Goal: Task Accomplishment & Management: Manage account settings

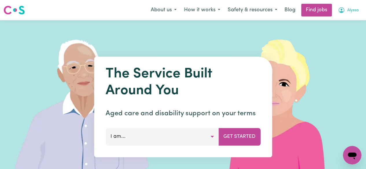
click at [346, 10] on button "Alyssa" at bounding box center [348, 10] width 28 height 12
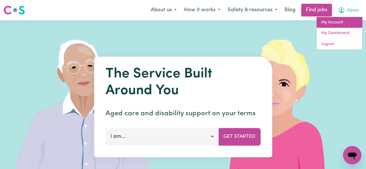
click at [338, 23] on link "My Account" at bounding box center [340, 22] width 46 height 11
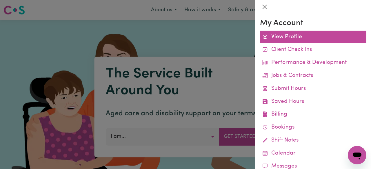
click at [289, 36] on link "View Profile" at bounding box center [313, 37] width 106 height 13
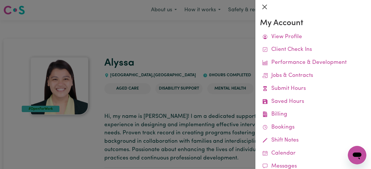
drag, startPoint x: 228, startPoint y: 47, endPoint x: 263, endPoint y: 8, distance: 52.5
click at [262, 6] on button "Close" at bounding box center [264, 6] width 9 height 9
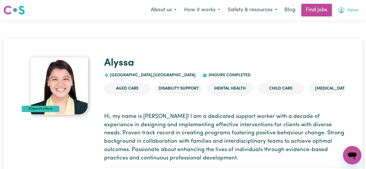
click at [342, 9] on icon "My Account" at bounding box center [341, 10] width 7 height 7
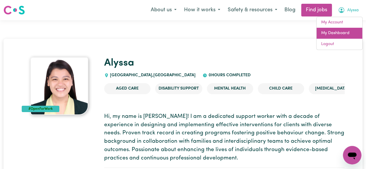
click at [336, 33] on link "My Dashboard" at bounding box center [340, 33] width 46 height 11
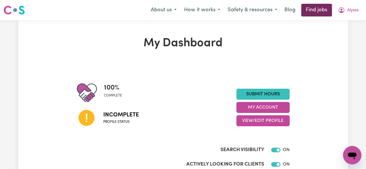
click at [329, 10] on link "Find jobs" at bounding box center [316, 10] width 31 height 13
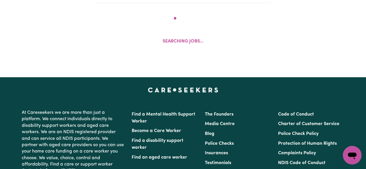
scroll to position [226, 0]
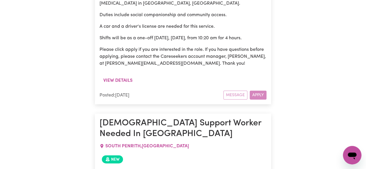
scroll to position [620, 0]
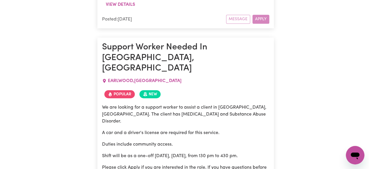
scroll to position [2346, 0]
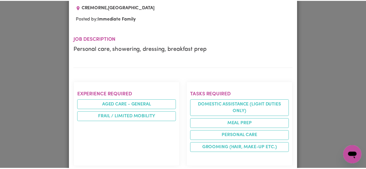
scroll to position [0, 0]
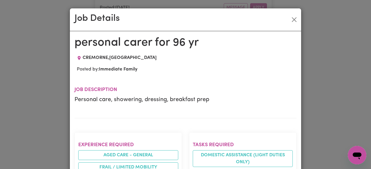
click at [324, 37] on div "Job Details personal carer for 96 yr CREMORNE , [GEOGRAPHIC_DATA] Posted by: Im…" at bounding box center [185, 84] width 371 height 169
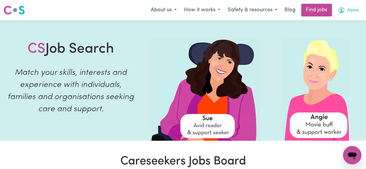
click at [344, 12] on icon "My Account" at bounding box center [341, 10] width 7 height 7
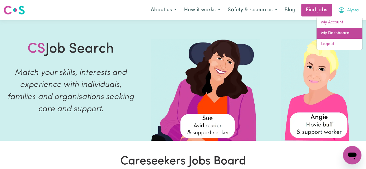
click at [336, 32] on link "My Dashboard" at bounding box center [340, 33] width 46 height 11
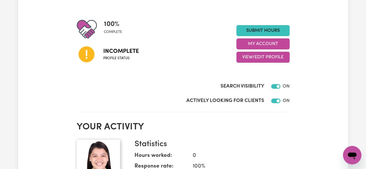
scroll to position [60, 0]
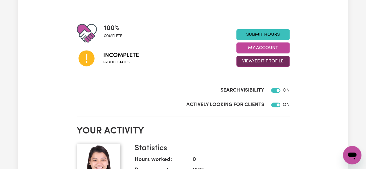
click at [287, 65] on button "View/Edit Profile" at bounding box center [263, 61] width 53 height 11
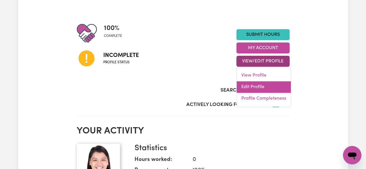
click at [273, 87] on link "Edit Profile" at bounding box center [264, 87] width 54 height 12
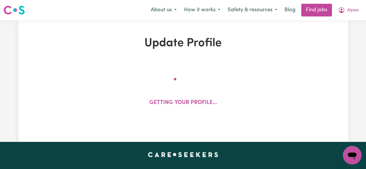
select select "[DEMOGRAPHIC_DATA]"
select select "Student Visa"
select select "Studying a healthcare related degree or qualification"
select select "40"
select select "55"
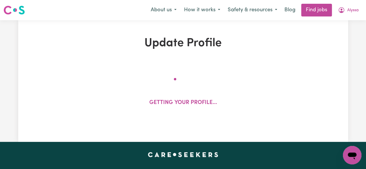
select select "65"
select select "80"
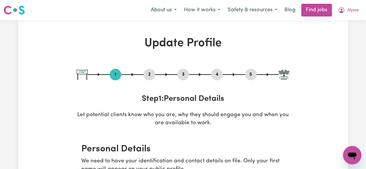
click at [150, 78] on button "2" at bounding box center [150, 75] width 12 height 8
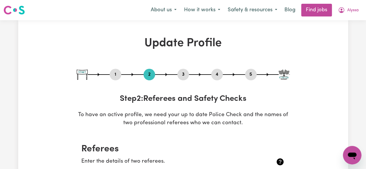
click at [182, 76] on button "3" at bounding box center [184, 75] width 12 height 8
select select "2024"
select select "Certificate III (Individual Support)"
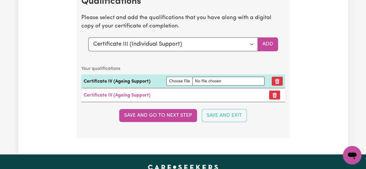
scroll to position [1573, 0]
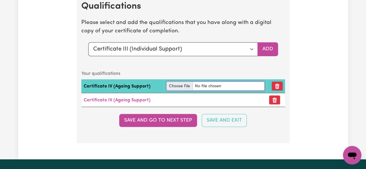
click at [179, 87] on input "file" at bounding box center [216, 86] width 98 height 9
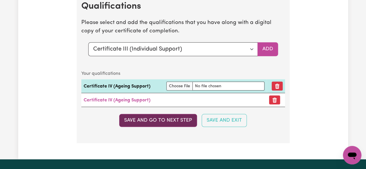
click at [163, 127] on button "Save and go to next step" at bounding box center [158, 120] width 78 height 13
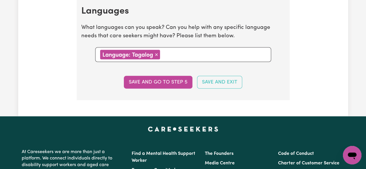
scroll to position [599, 0]
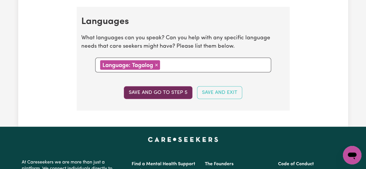
click at [184, 94] on button "Save and go to step 5" at bounding box center [158, 93] width 69 height 13
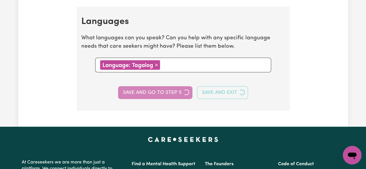
select select "I am providing services through another platform"
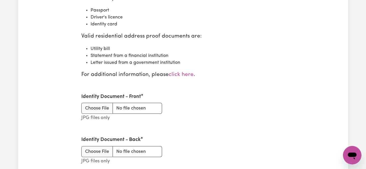
scroll to position [701, 0]
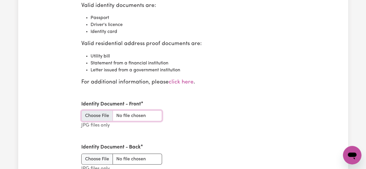
click at [101, 116] on input "Identity Document - Front" at bounding box center [121, 116] width 81 height 11
type input "C:\fakepath\passport_Eseque.jpeg"
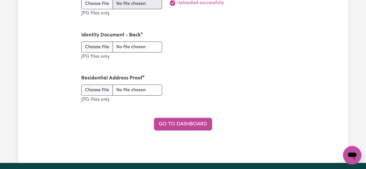
scroll to position [858, 0]
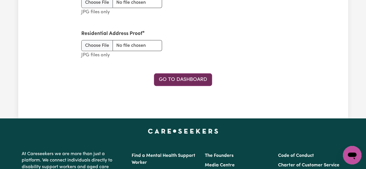
click at [203, 78] on link "Go to Dashboard" at bounding box center [183, 80] width 58 height 13
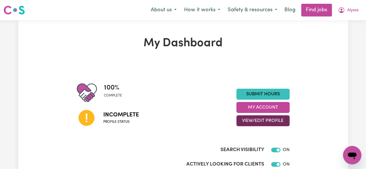
click at [249, 121] on button "View/Edit Profile" at bounding box center [263, 121] width 53 height 11
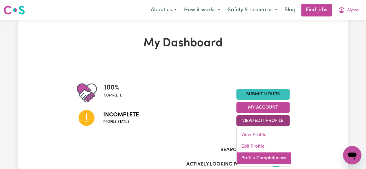
click at [258, 159] on link "Profile Completeness" at bounding box center [264, 159] width 54 height 12
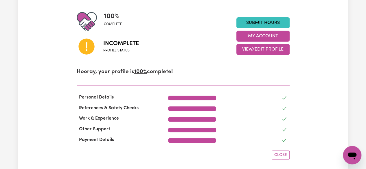
scroll to position [67, 0]
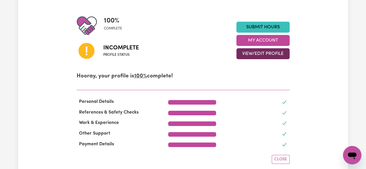
click at [274, 56] on button "View/Edit Profile" at bounding box center [263, 53] width 53 height 11
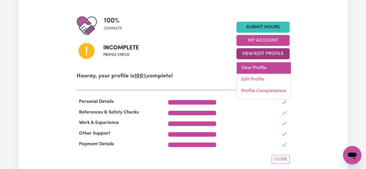
click at [266, 67] on link "View Profile" at bounding box center [264, 68] width 54 height 12
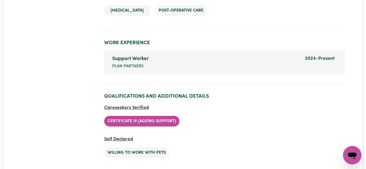
scroll to position [938, 0]
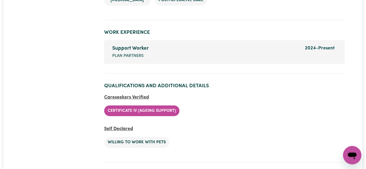
click at [145, 111] on li "Certificate IV (Ageing Support)" at bounding box center [141, 111] width 75 height 11
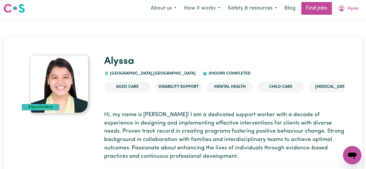
scroll to position [0, 0]
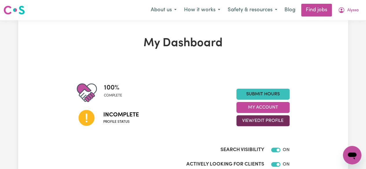
click at [273, 123] on button "View/Edit Profile" at bounding box center [263, 121] width 53 height 11
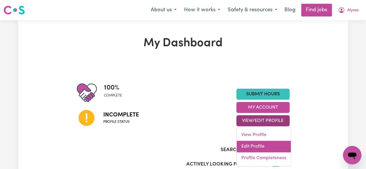
click at [268, 149] on link "Edit Profile" at bounding box center [264, 147] width 54 height 12
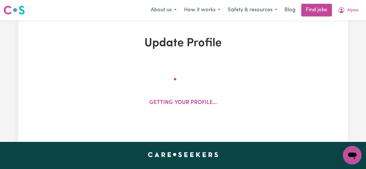
select select "[DEMOGRAPHIC_DATA]"
select select "Student Visa"
select select "Studying a healthcare related degree or qualification"
select select "40"
select select "55"
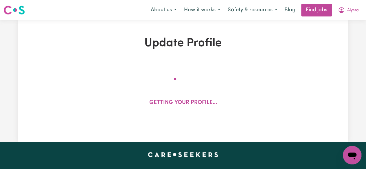
select select "65"
select select "80"
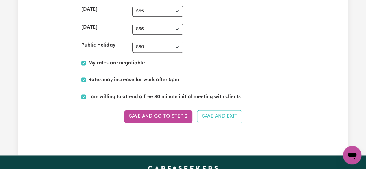
scroll to position [1487, 0]
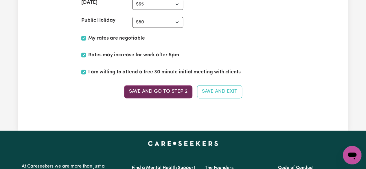
click at [177, 89] on button "Save and go to Step 2" at bounding box center [158, 91] width 68 height 13
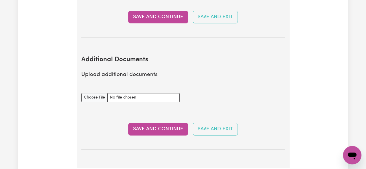
scroll to position [1163, 0]
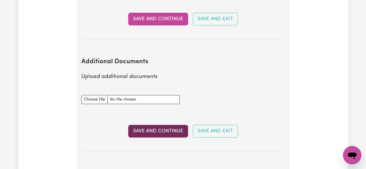
click at [180, 127] on button "Save and Continue" at bounding box center [158, 131] width 60 height 13
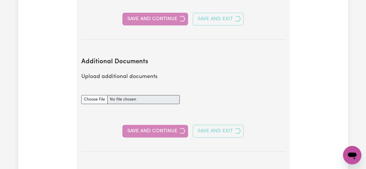
select select "2024"
select select "Certificate III (Individual Support)"
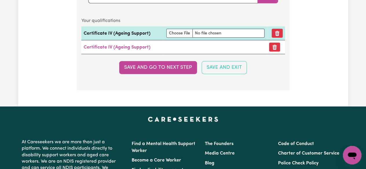
scroll to position [1609, 0]
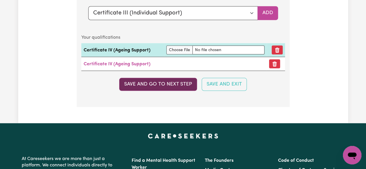
click at [167, 87] on button "Save and go to next step" at bounding box center [158, 84] width 78 height 13
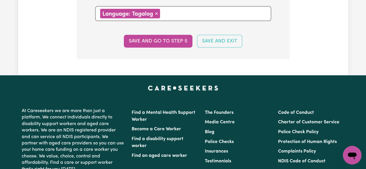
scroll to position [639, 0]
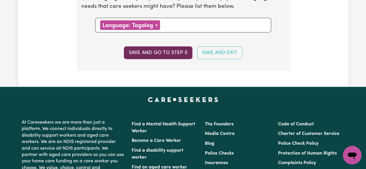
click at [178, 55] on button "Save and go to step 5" at bounding box center [158, 53] width 69 height 13
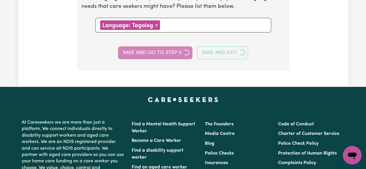
select select "I am providing services through another platform"
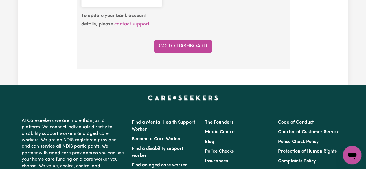
scroll to position [550, 0]
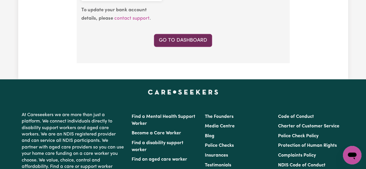
click at [209, 39] on link "Go to Dashboard" at bounding box center [183, 40] width 58 height 13
